Goal: Check status

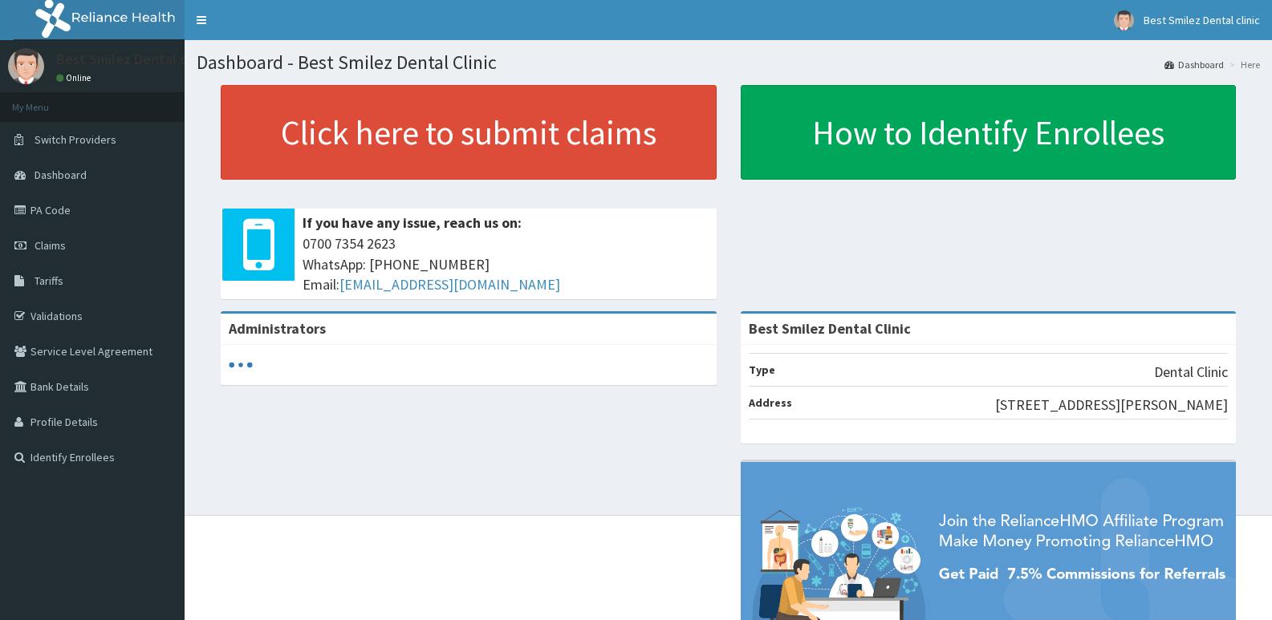
click at [60, 252] on span "Claims" at bounding box center [49, 245] width 31 height 14
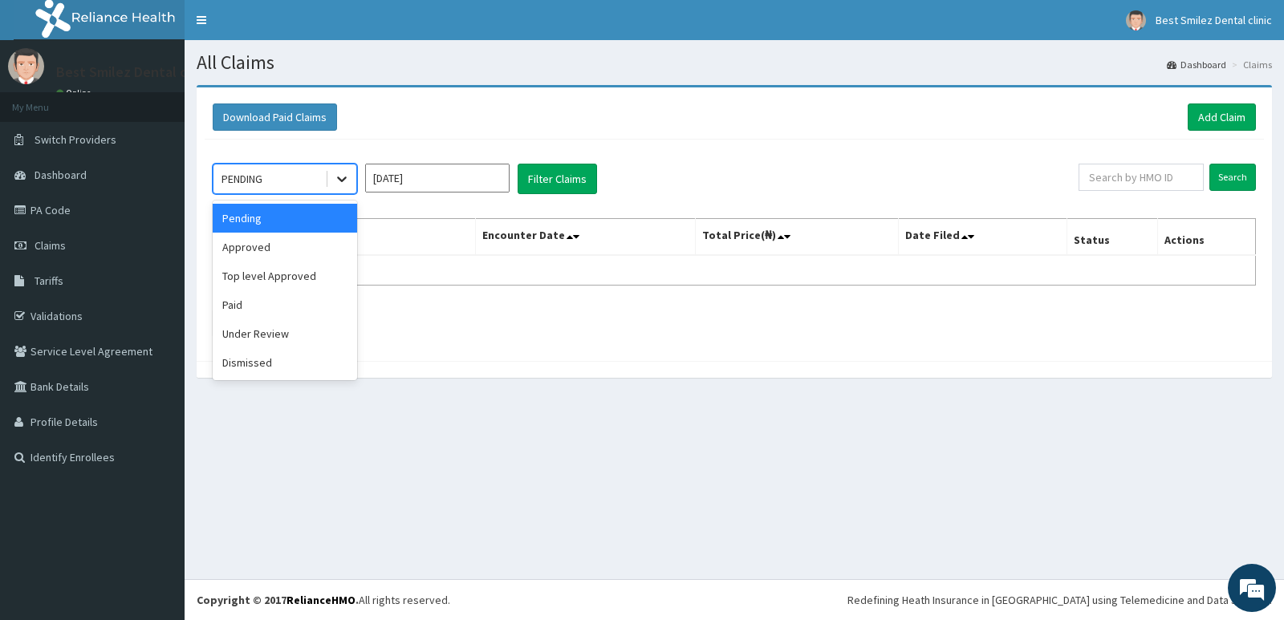
click at [336, 178] on icon at bounding box center [342, 179] width 16 height 16
click at [408, 190] on input "Aug 2025" at bounding box center [437, 178] width 144 height 29
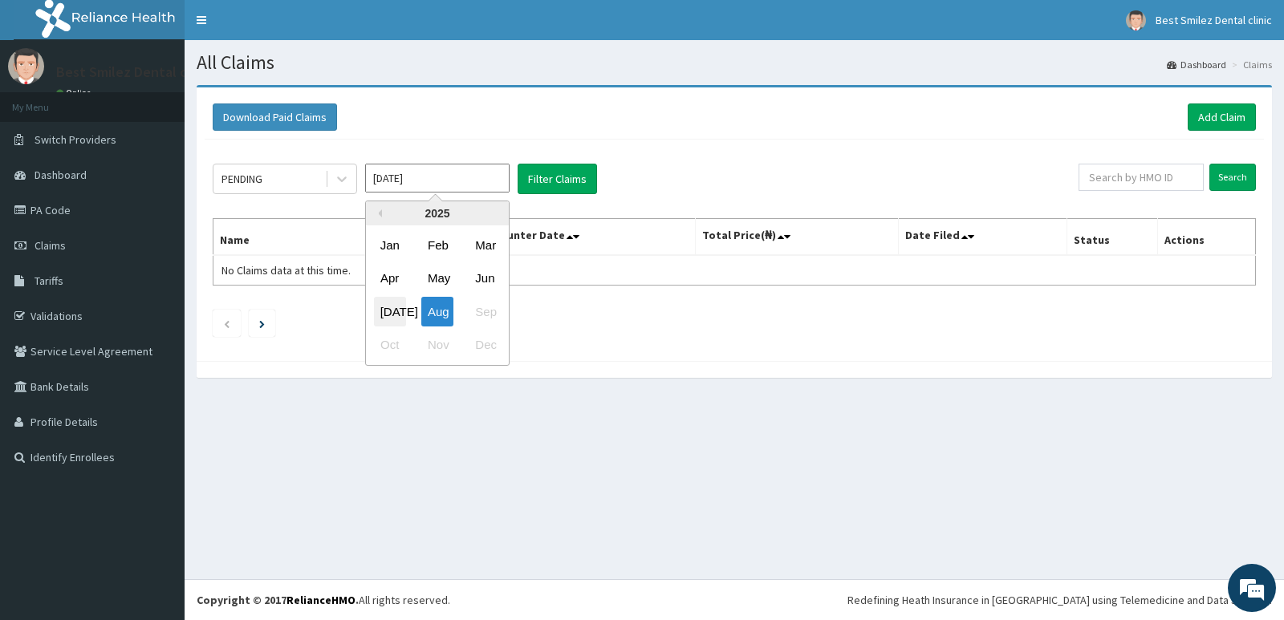
click at [390, 306] on div "Jul" at bounding box center [390, 312] width 32 height 30
type input "Jul 2025"
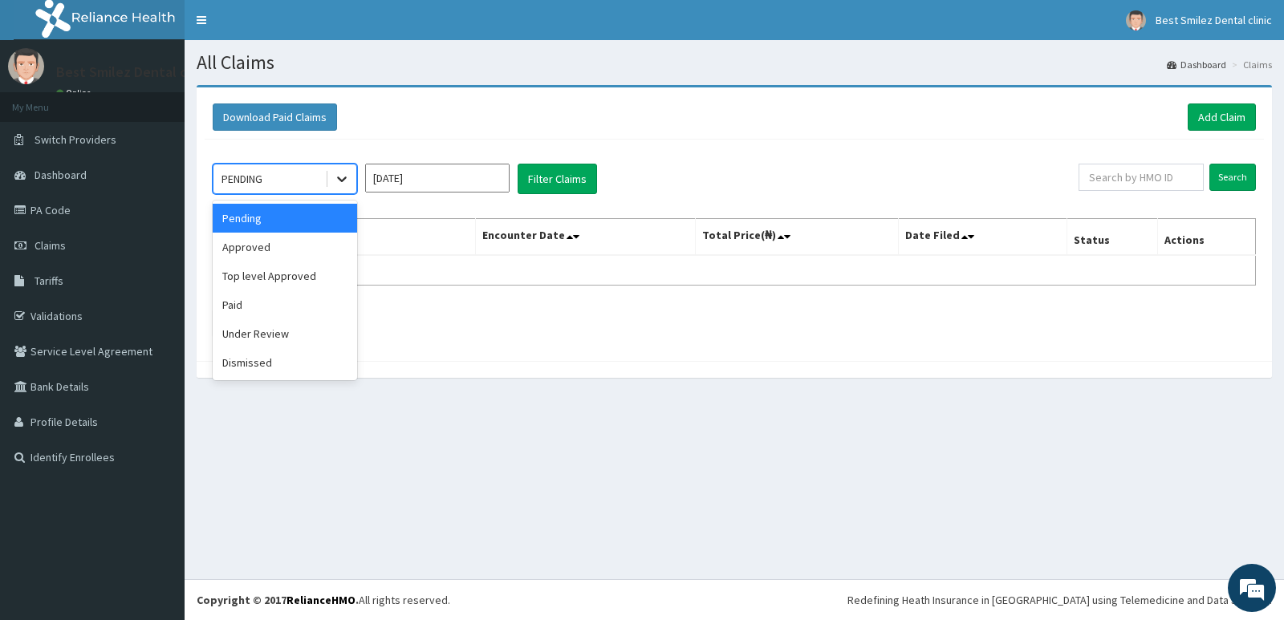
click at [341, 173] on icon at bounding box center [342, 179] width 16 height 16
click at [286, 310] on div "Paid" at bounding box center [285, 304] width 144 height 29
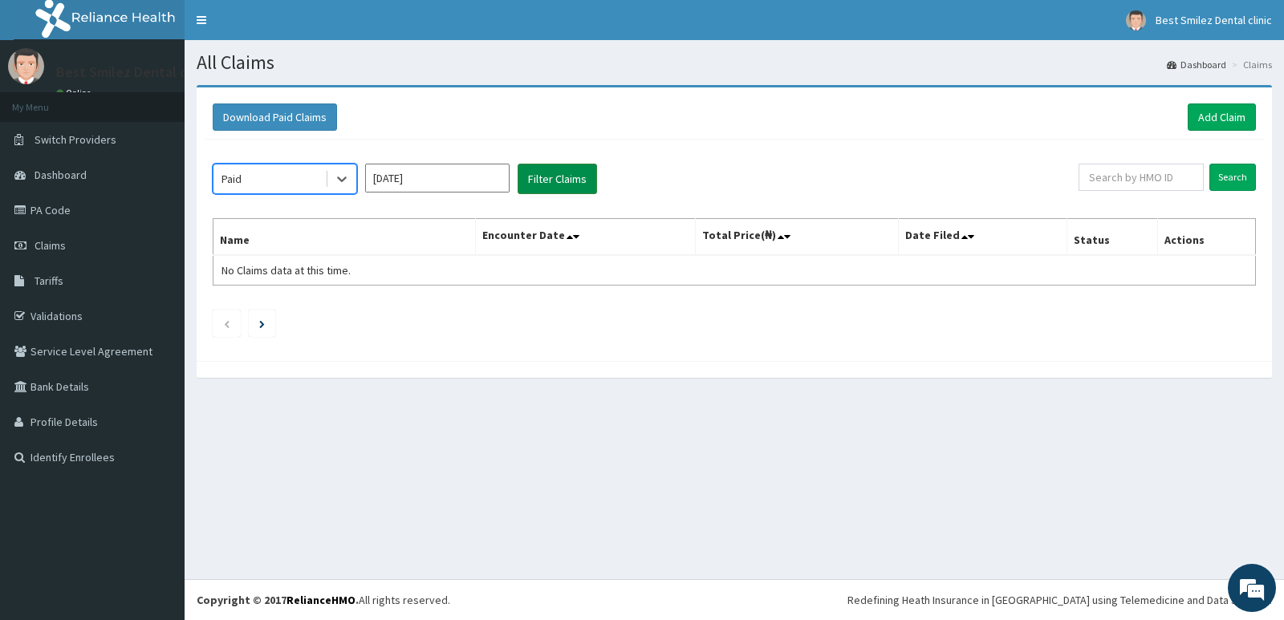
click at [569, 181] on button "Filter Claims" at bounding box center [556, 179] width 79 height 30
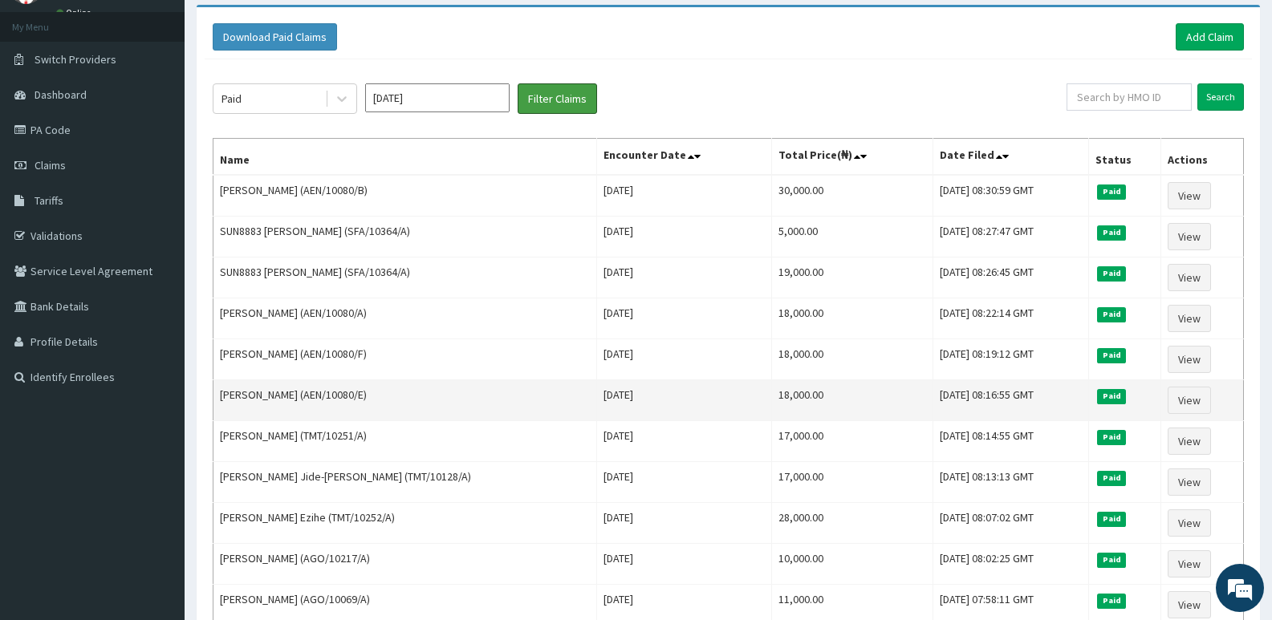
scroll to position [160, 0]
